Goal: Task Accomplishment & Management: Manage account settings

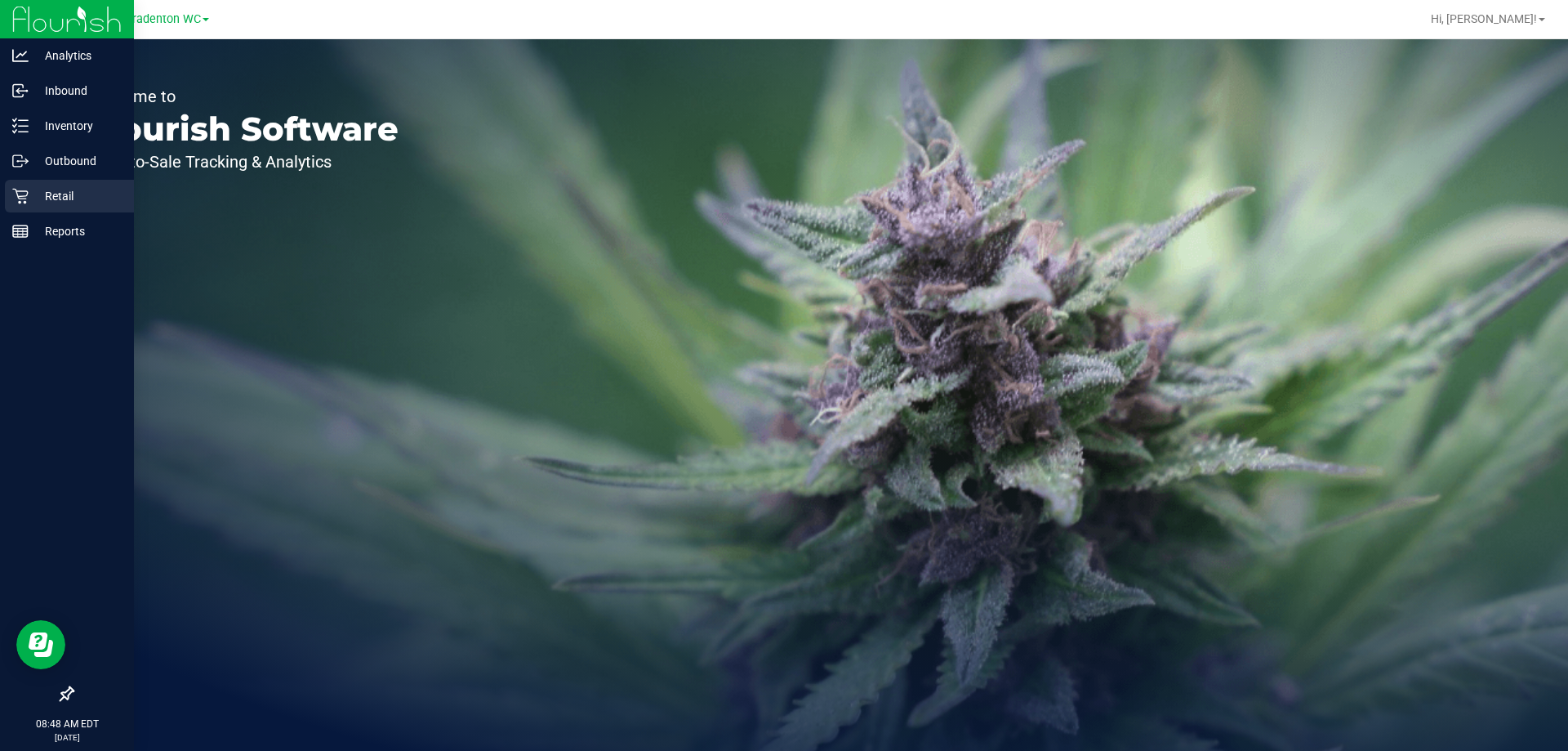
click at [41, 202] on p "Retail" at bounding box center [77, 196] width 98 height 20
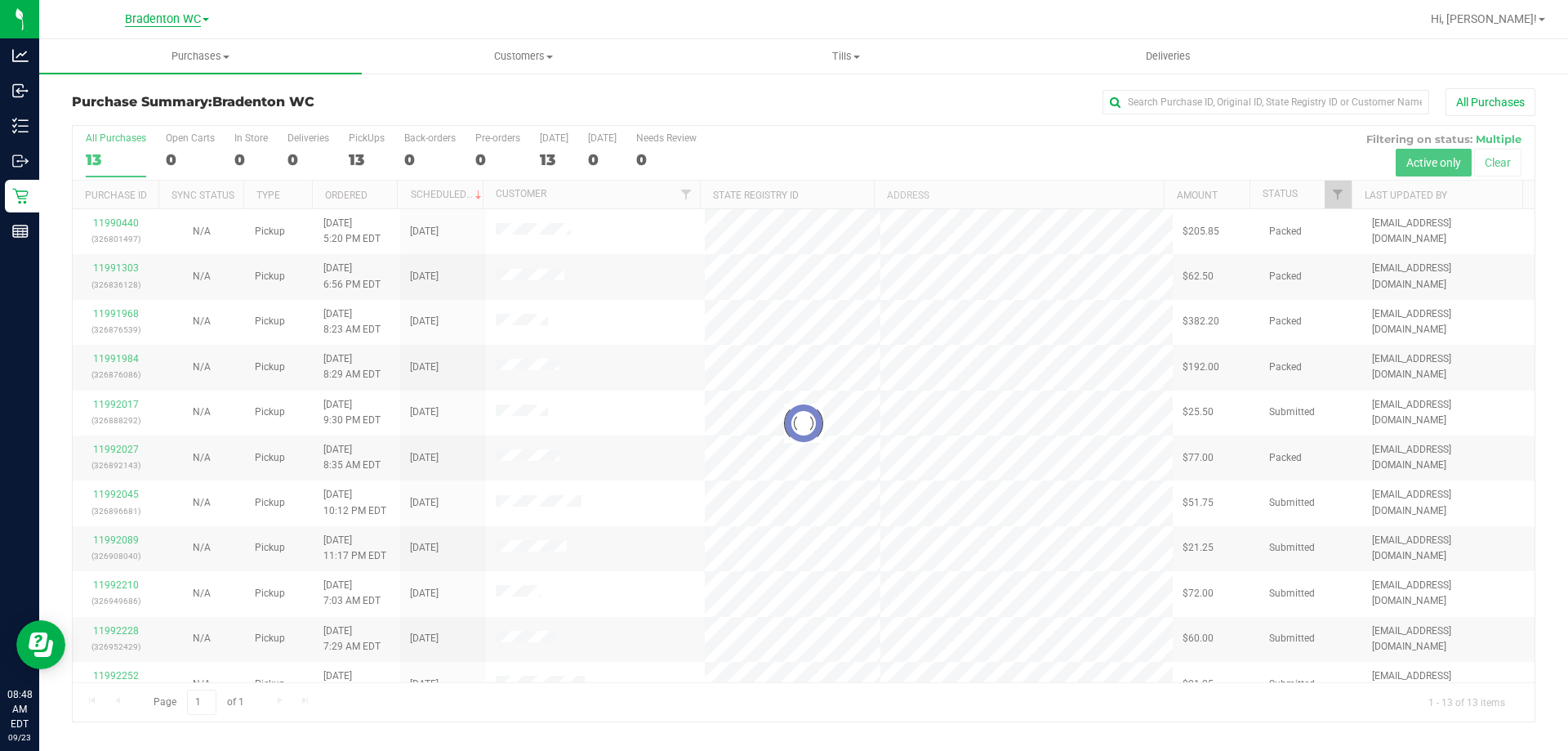
click at [196, 18] on span "Bradenton WC" at bounding box center [163, 20] width 76 height 14
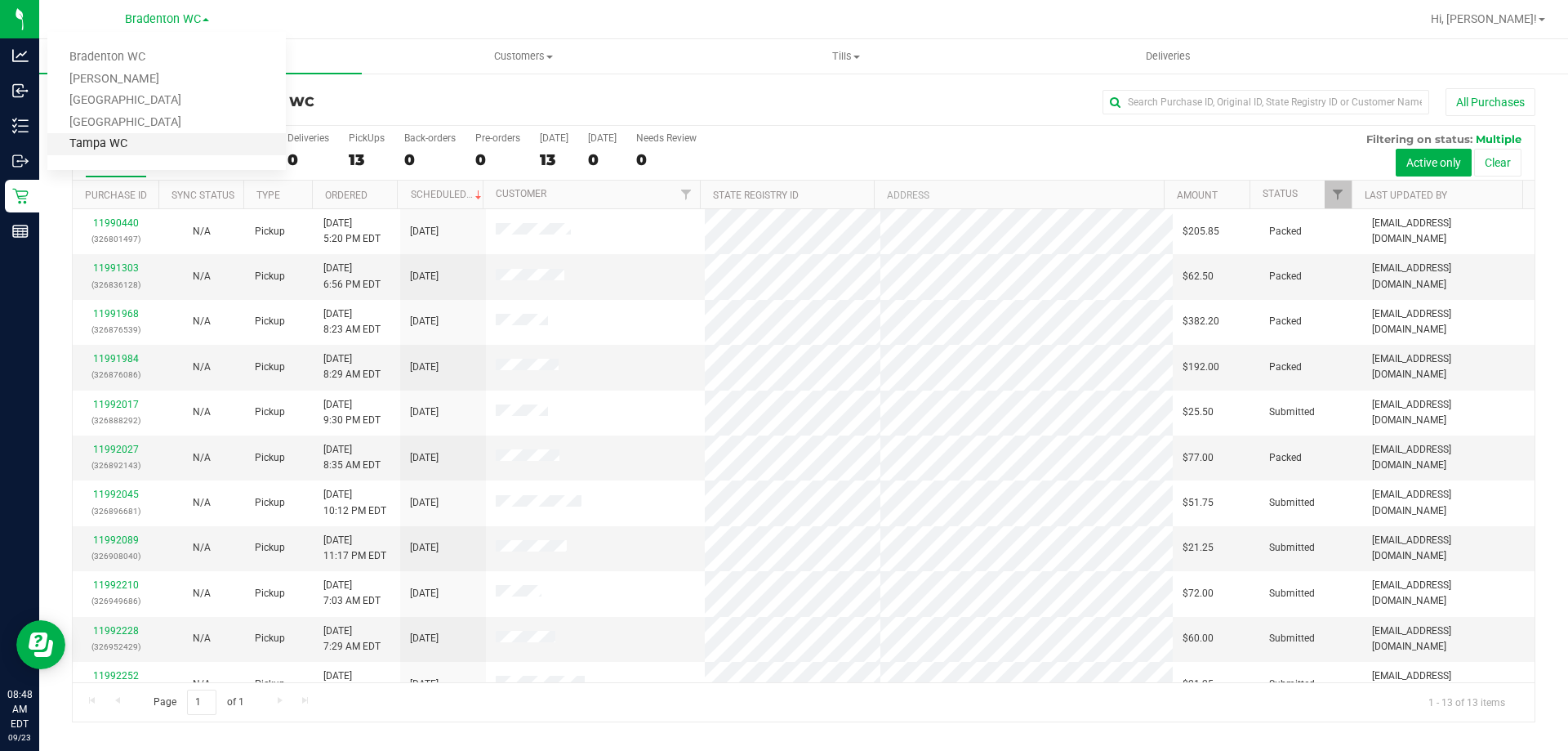
click at [184, 146] on link "Tampa WC" at bounding box center [167, 144] width 239 height 22
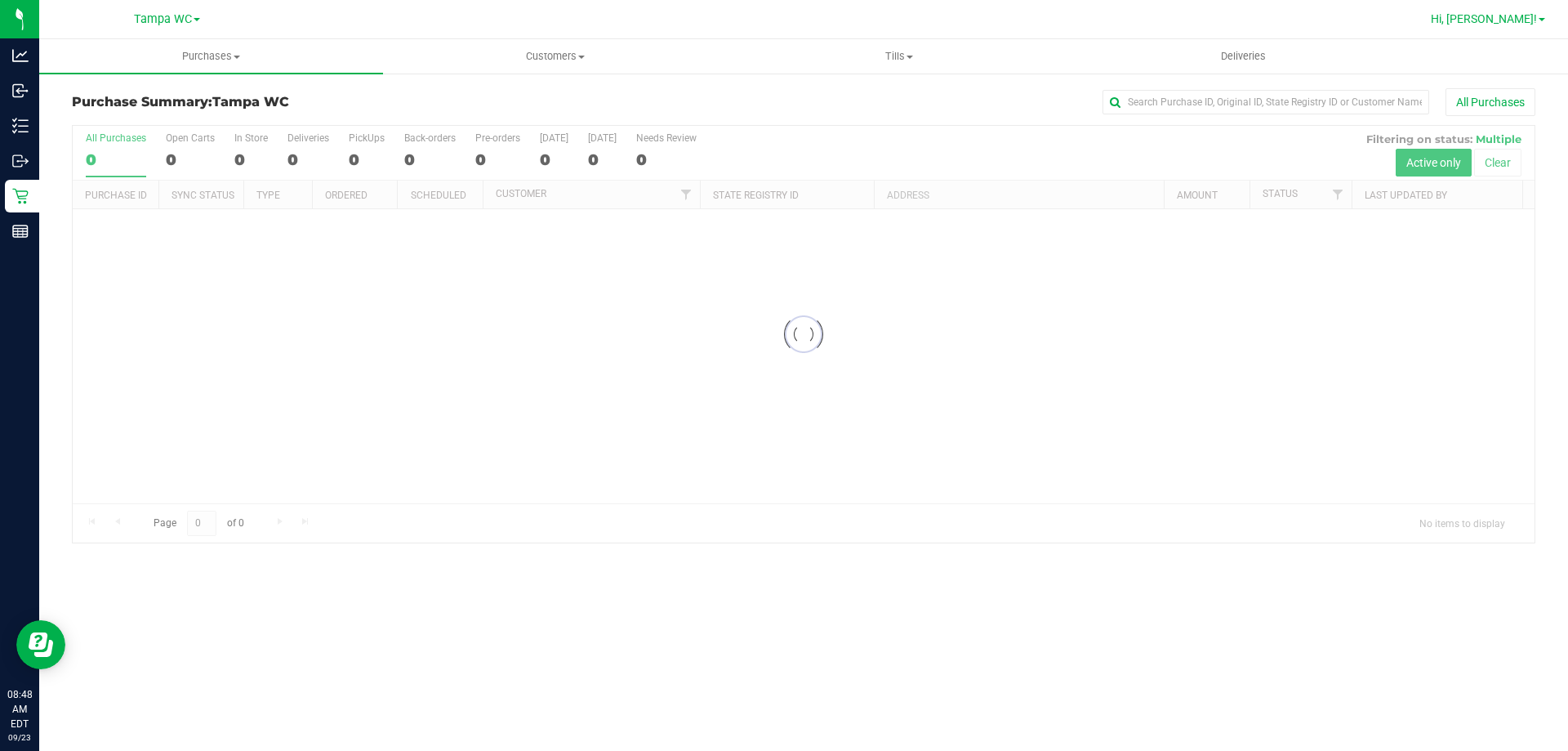
click at [1520, 19] on span "Hi, [PERSON_NAME]!" at bounding box center [1484, 19] width 106 height 13
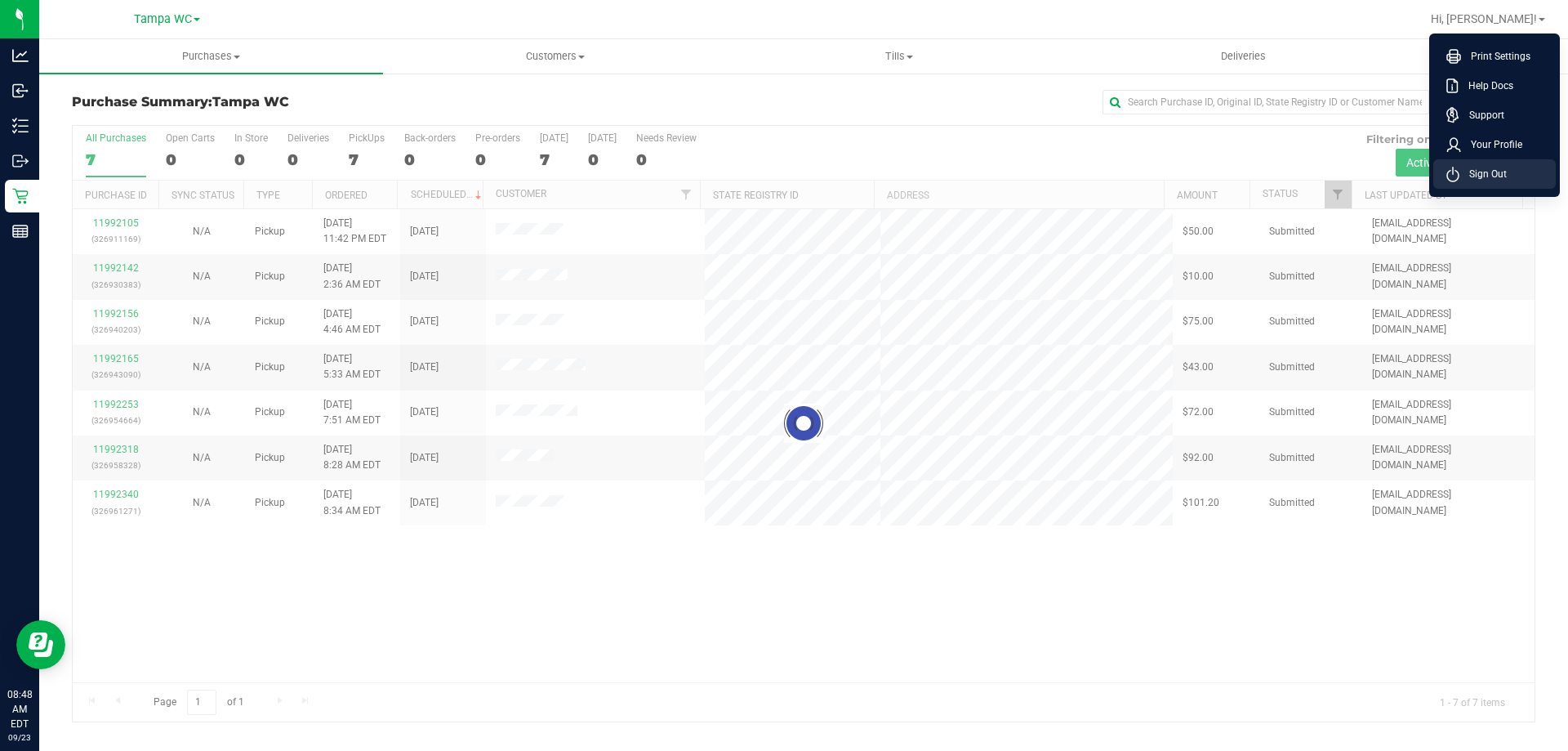
click at [1492, 176] on span "Sign Out" at bounding box center [1483, 174] width 48 height 16
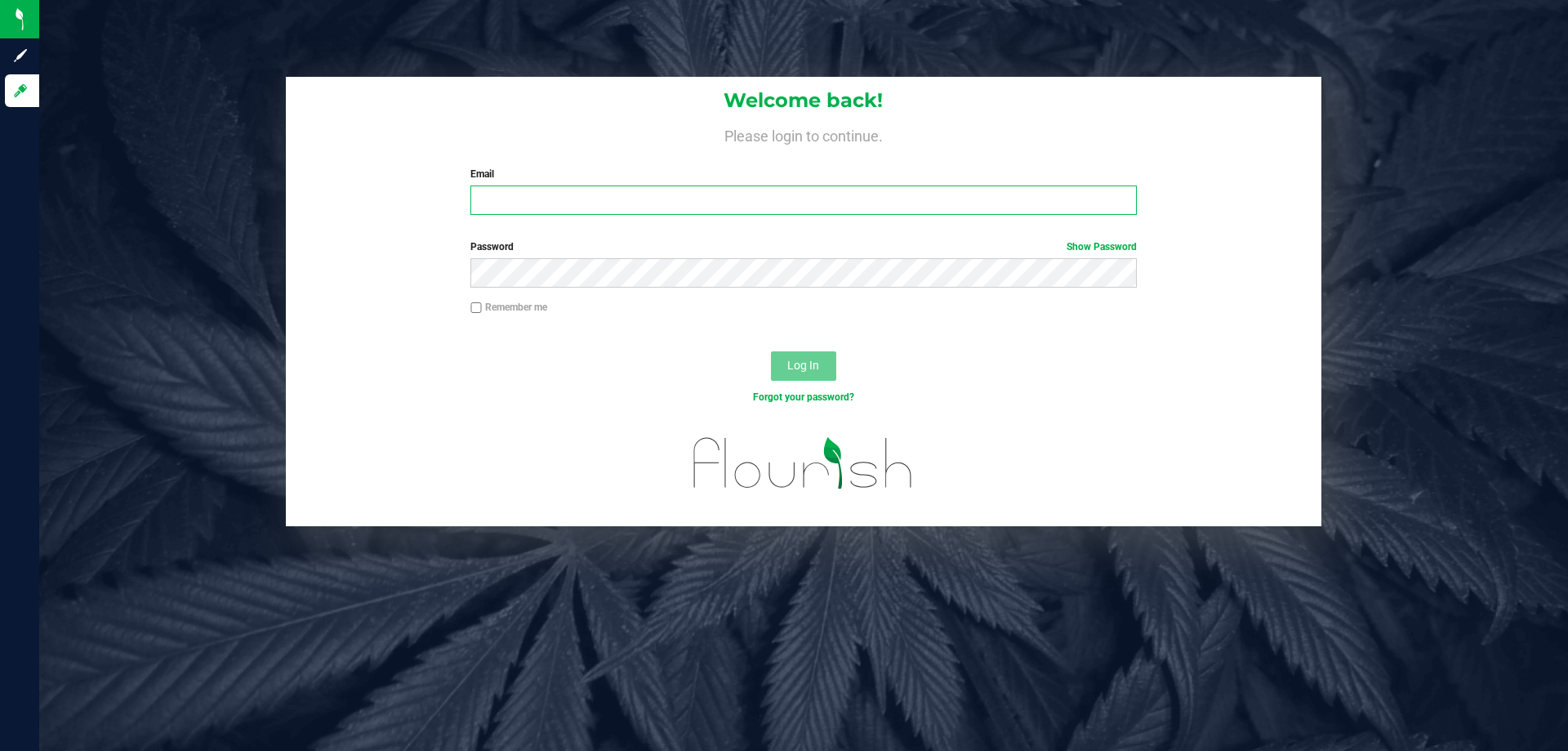
click at [608, 206] on input "Email" at bounding box center [803, 199] width 665 height 30
type input "[EMAIL_ADDRESS][DOMAIN_NAME]"
click at [793, 360] on span "Log In" at bounding box center [803, 365] width 31 height 13
